Goal: Task Accomplishment & Management: Use online tool/utility

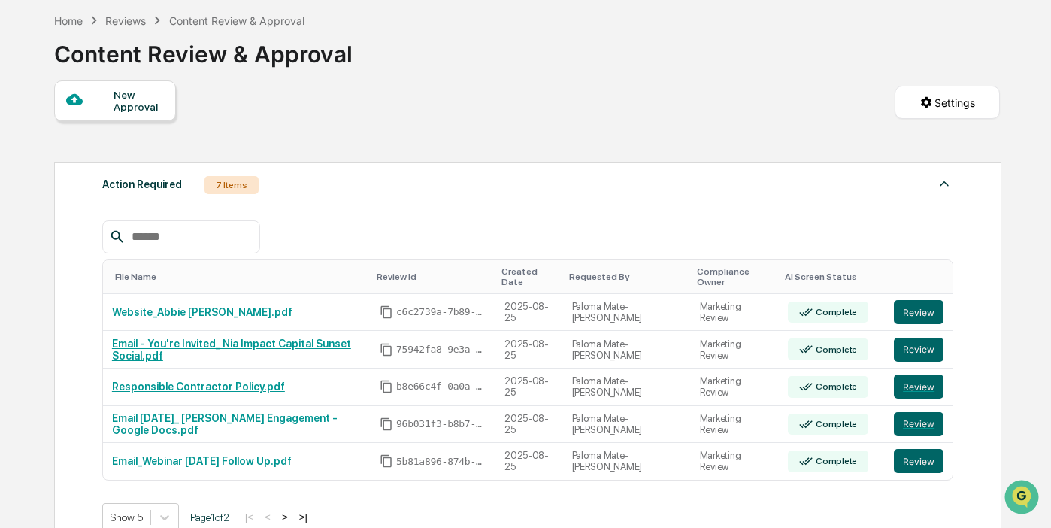
scroll to position [68, 0]
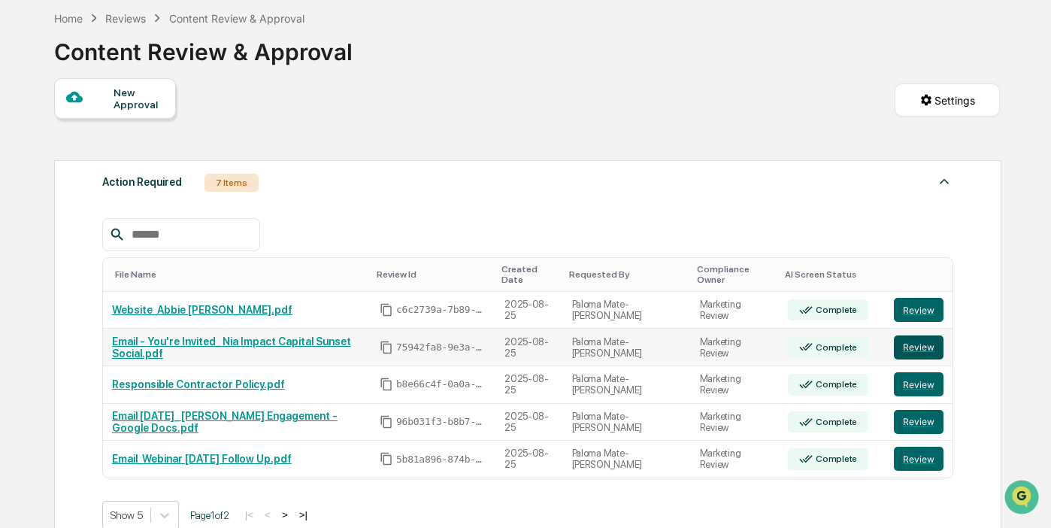
click at [919, 342] on button "Review" at bounding box center [919, 347] width 50 height 24
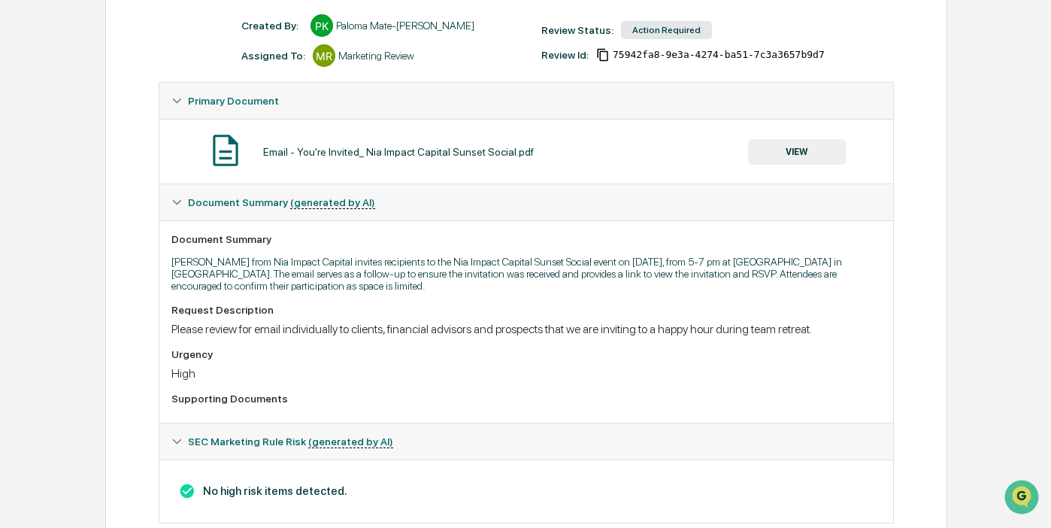
scroll to position [197, 0]
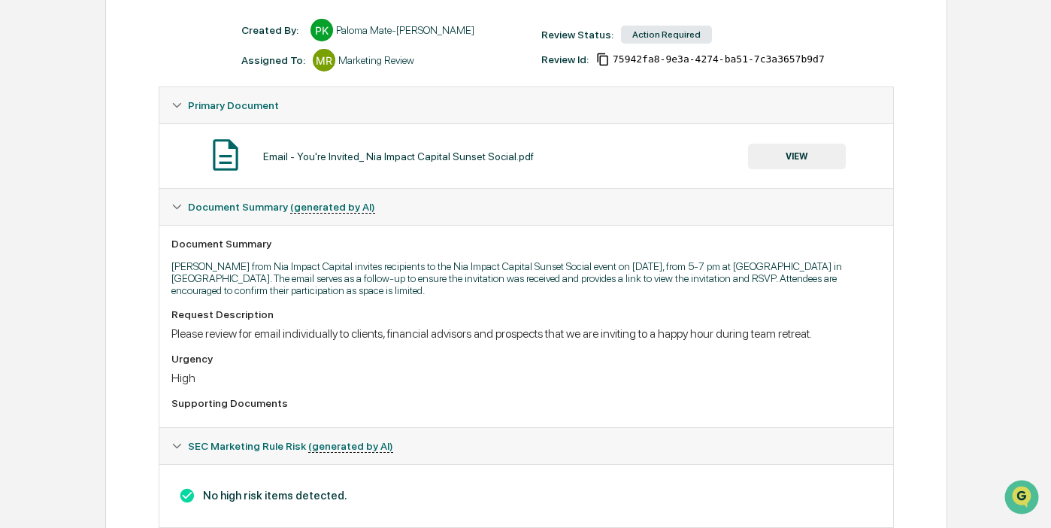
click at [823, 161] on button "VIEW" at bounding box center [797, 157] width 98 height 26
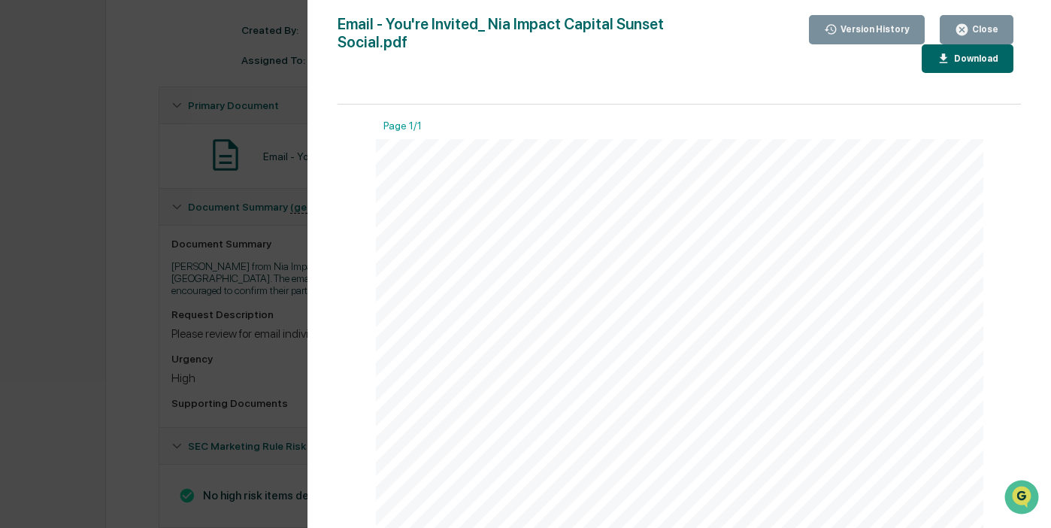
click at [879, 281] on span "I hope you are well. Just a quick note to follow up on the invitation we sent f…" at bounding box center [678, 281] width 530 height 7
click at [530, 310] on link at bounding box center [534, 313] width 84 height 8
